Goal: Answer question/provide support

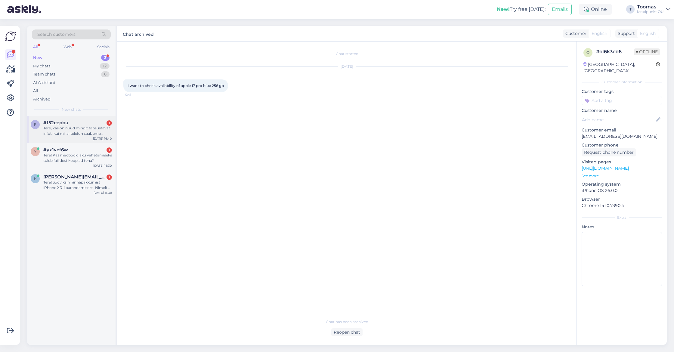
click at [93, 122] on div "#f52eepbu 1" at bounding box center [77, 122] width 69 height 5
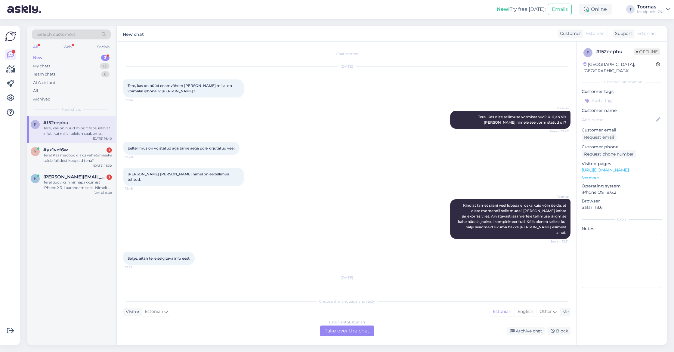
scroll to position [15, 0]
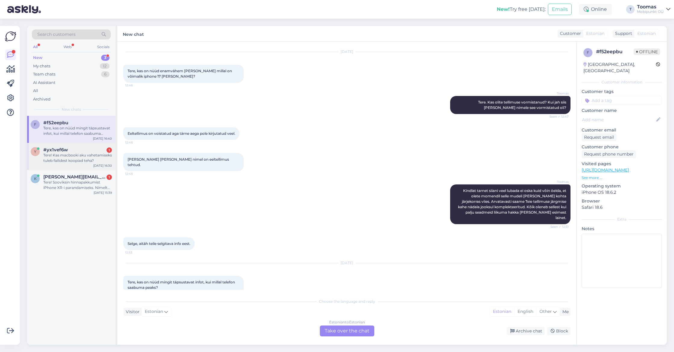
click at [70, 159] on div "Tere! Kas macbooki aku vahetamiseks tuleb failidest koopiad teha?" at bounding box center [77, 157] width 69 height 11
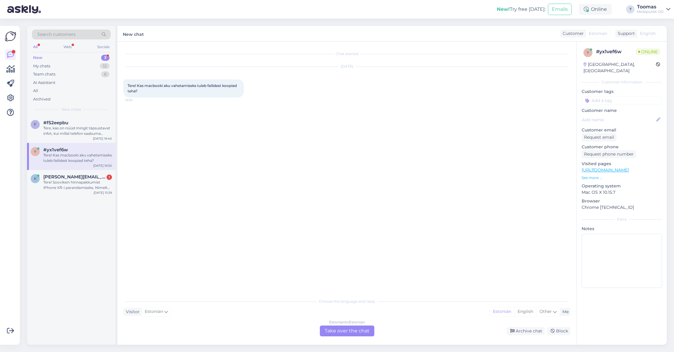
scroll to position [0, 0]
click at [364, 337] on div "Chat started [DATE] Tere! Kas macbooki aku vahetamiseks tuleb failidest koopiad…" at bounding box center [346, 192] width 459 height 303
click at [364, 333] on div "Estonian to Estonian Take over the chat" at bounding box center [347, 330] width 54 height 11
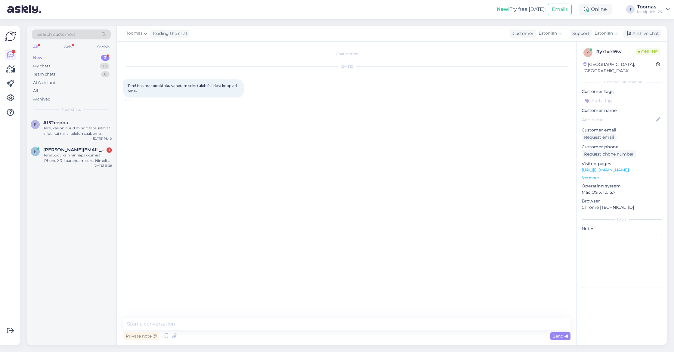
click at [365, 330] on div "Private note Send" at bounding box center [346, 335] width 447 height 11
click at [367, 325] on textarea at bounding box center [346, 324] width 447 height 13
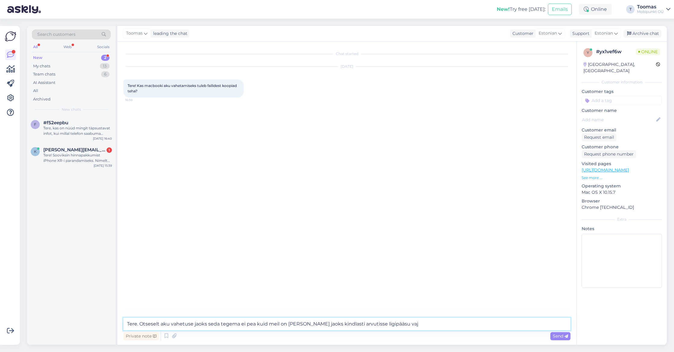
type textarea "Tere. Otseselt aku vahetuse jaoks seda tegema ei pea kuid meil on [PERSON_NAME]…"
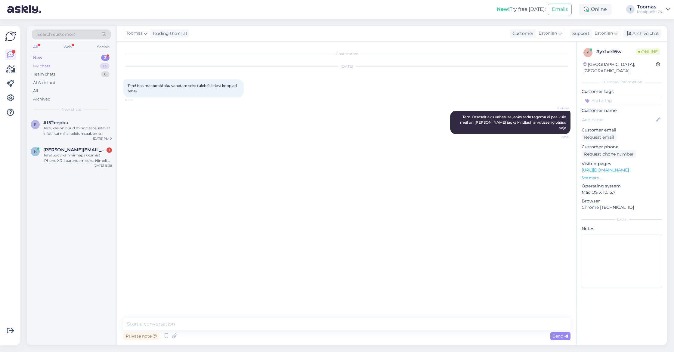
click at [107, 65] on div "13" at bounding box center [105, 66] width 10 height 6
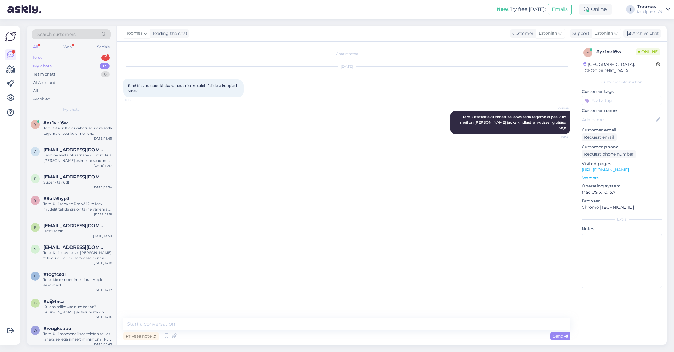
click at [88, 58] on div "New 2" at bounding box center [71, 58] width 79 height 8
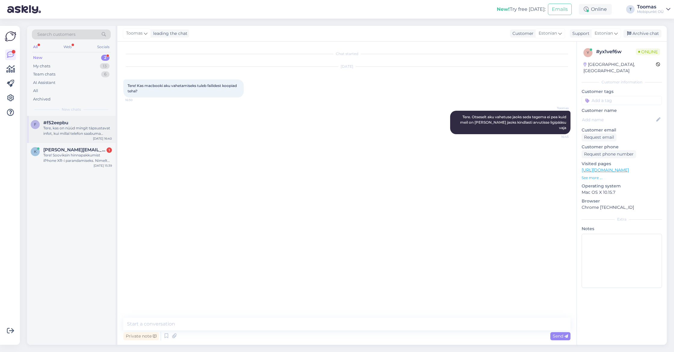
click at [70, 128] on div "Tere, kas on nüüd mingit täpsustavat infot, kui millal telefon saabuma peaks?" at bounding box center [77, 130] width 69 height 11
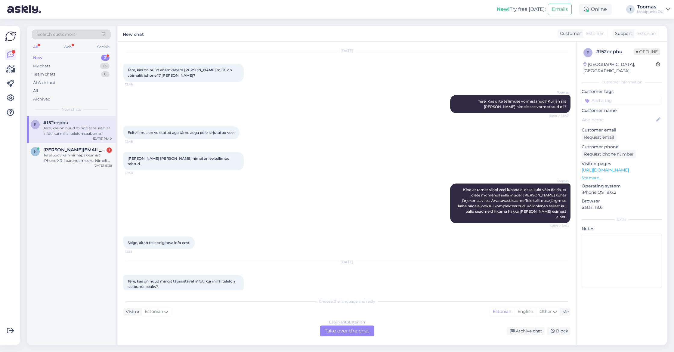
scroll to position [15, 0]
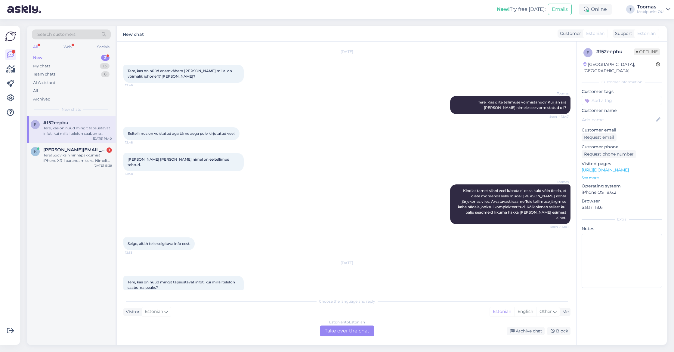
click at [345, 333] on div "Estonian to Estonian Take over the chat" at bounding box center [347, 330] width 54 height 11
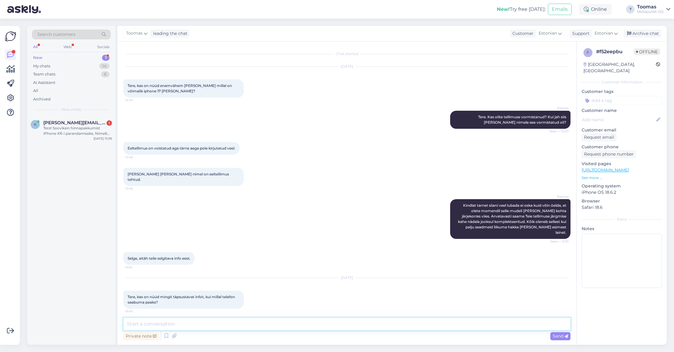
click at [352, 323] on textarea at bounding box center [346, 324] width 447 height 13
type textarea "t"
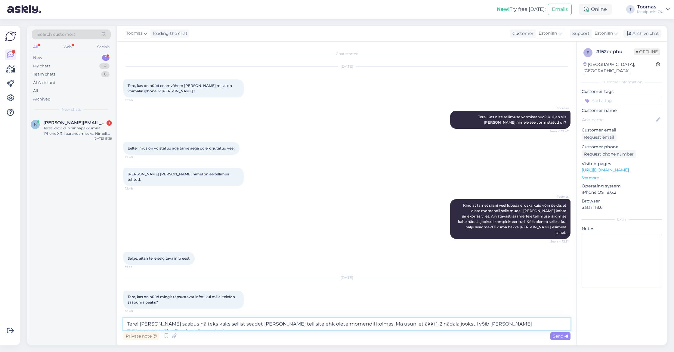
type textarea "Tere! [PERSON_NAME] saabus näiteks kaks sellist seadet [PERSON_NAME] tellisite …"
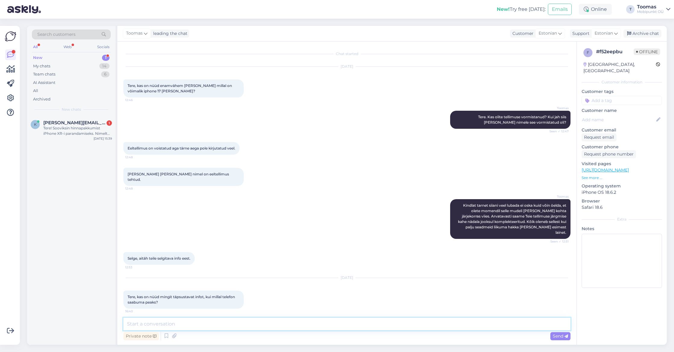
scroll to position [29, 0]
